Goal: Find specific page/section: Find specific page/section

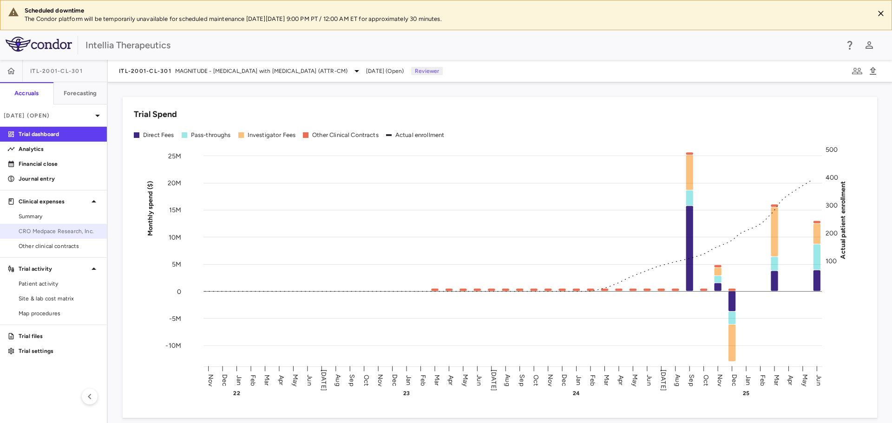
click at [67, 235] on span "CRO Medpace Research, Inc." at bounding box center [59, 231] width 81 height 8
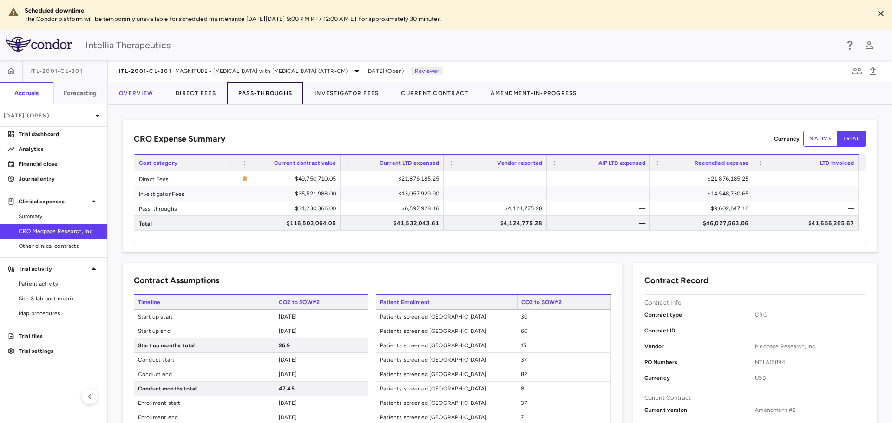
click at [275, 91] on button "Pass-Throughs" at bounding box center [265, 93] width 76 height 22
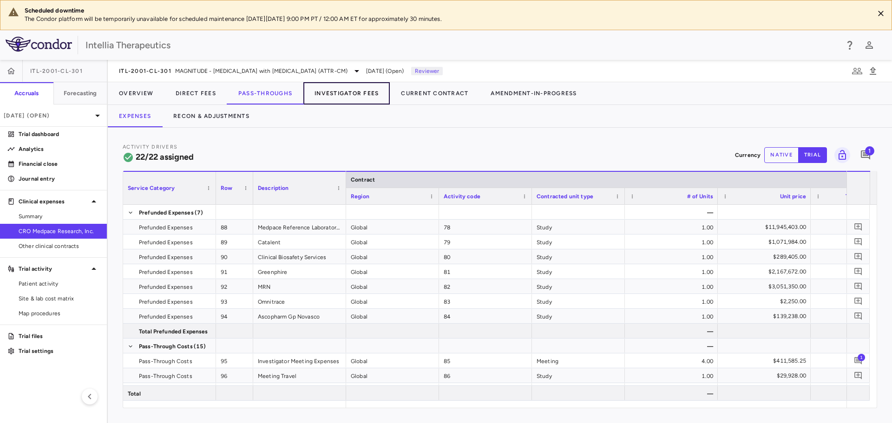
click at [339, 93] on button "Investigator Fees" at bounding box center [346, 93] width 86 height 22
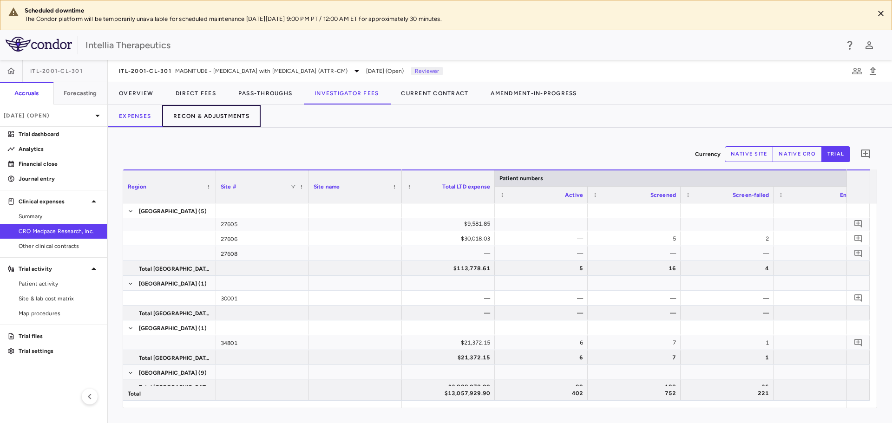
click at [205, 110] on button "Recon & Adjustments" at bounding box center [211, 116] width 98 height 22
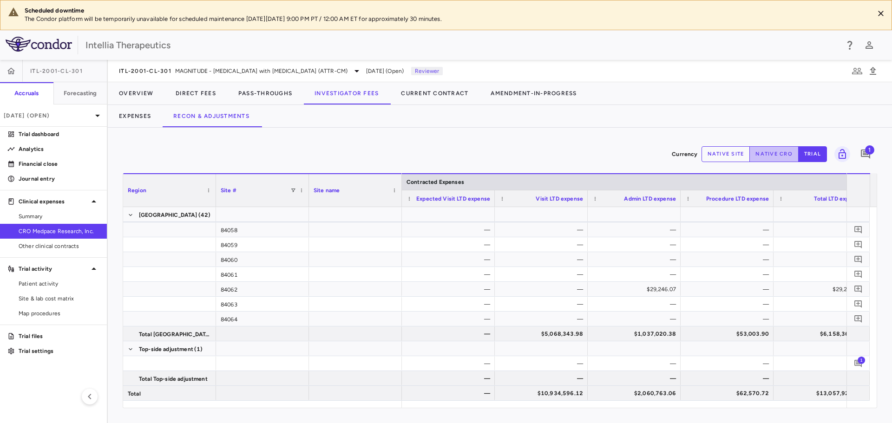
click at [766, 150] on button "native cro" at bounding box center [773, 154] width 49 height 16
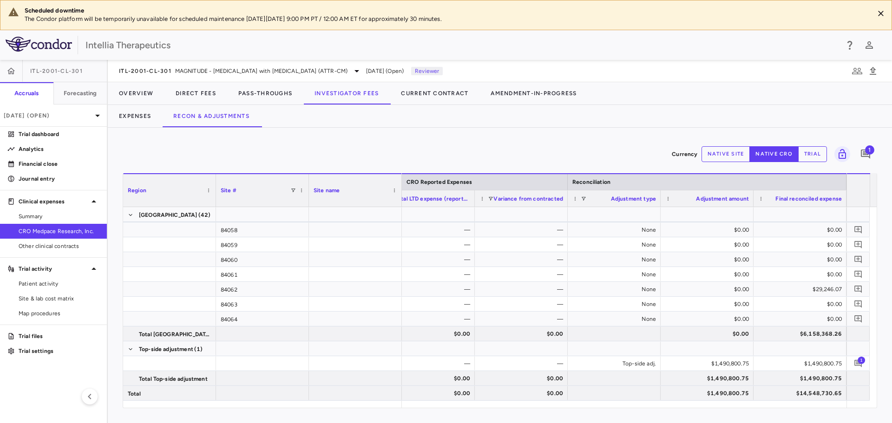
click at [869, 153] on span "1" at bounding box center [869, 149] width 9 height 9
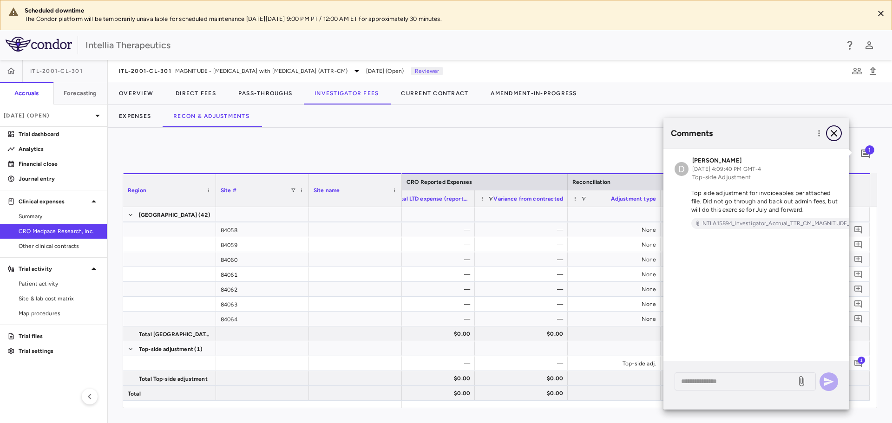
click at [833, 137] on icon "button" at bounding box center [833, 133] width 11 height 11
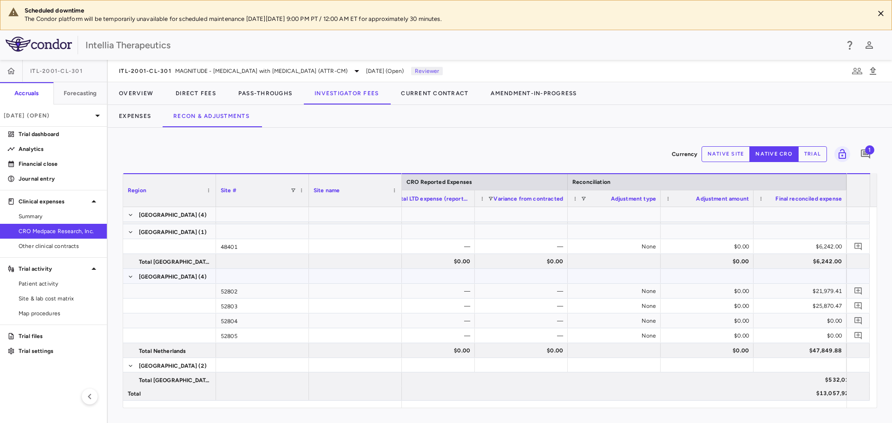
scroll to position [1858, 0]
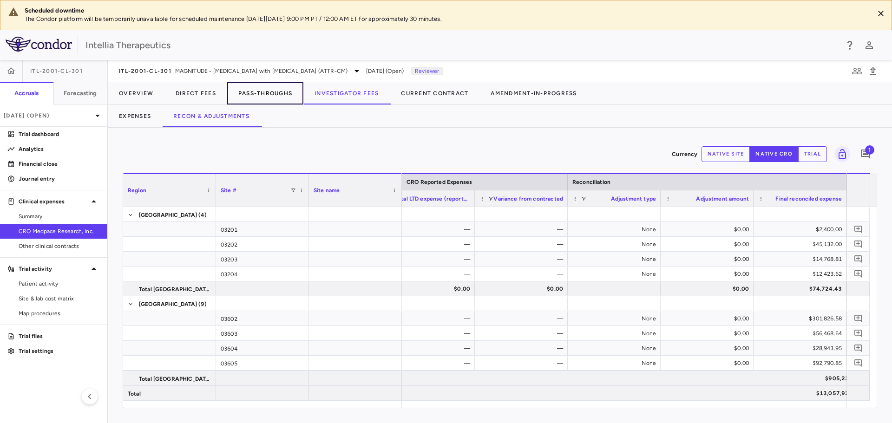
click at [258, 102] on button "Pass-Throughs" at bounding box center [265, 93] width 76 height 22
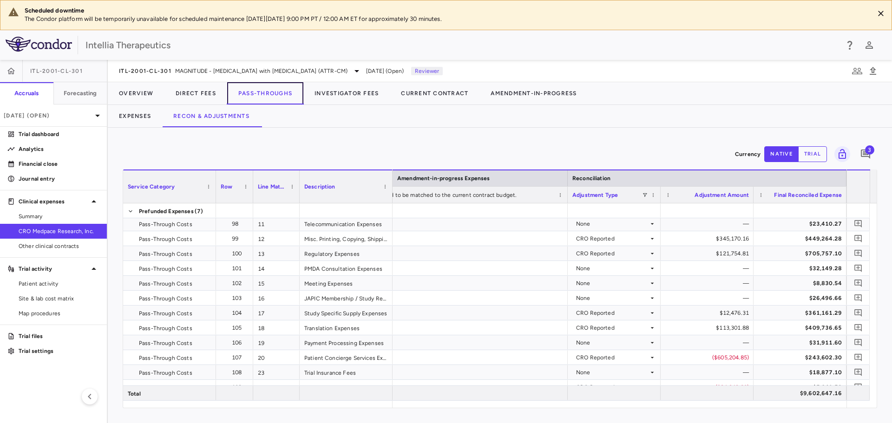
scroll to position [186, 0]
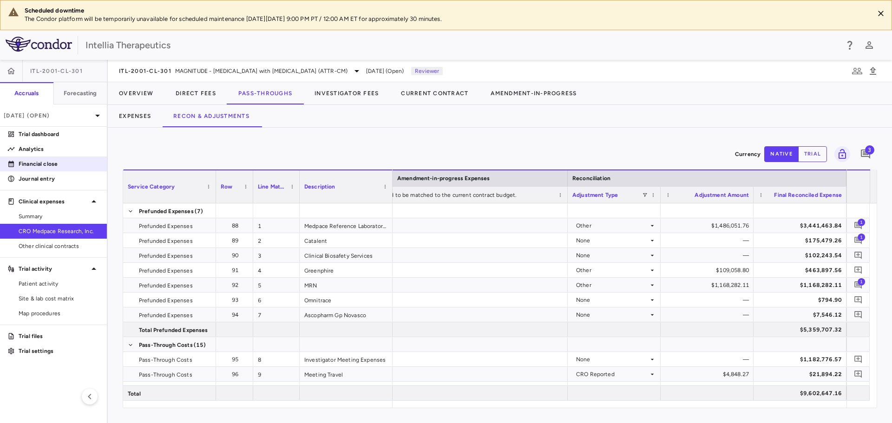
click at [43, 168] on link "Financial close" at bounding box center [53, 164] width 107 height 14
